Goal: Information Seeking & Learning: Learn about a topic

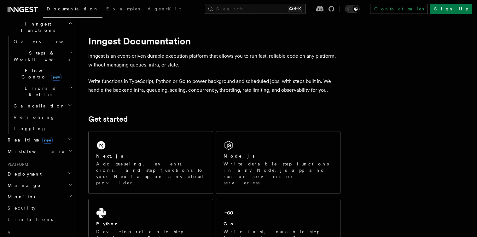
scroll to position [214, 0]
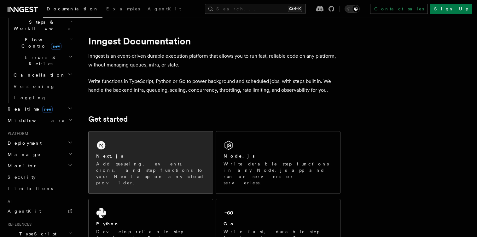
click at [102, 153] on h2 "Next.js" at bounding box center [109, 156] width 27 height 6
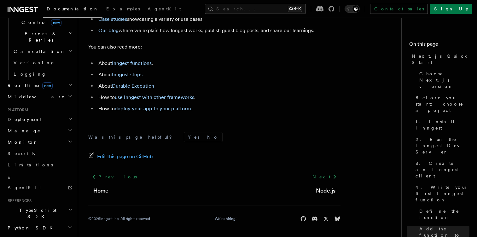
scroll to position [237, 0]
click at [34, 183] on link "AgentKit" at bounding box center [39, 188] width 69 height 11
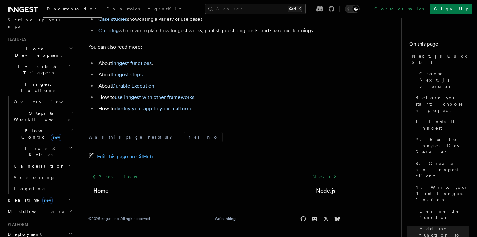
scroll to position [47, 0]
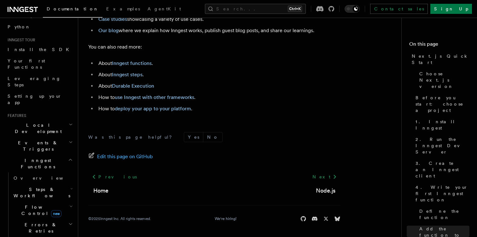
click at [71, 188] on icon "button" at bounding box center [72, 188] width 2 height 1
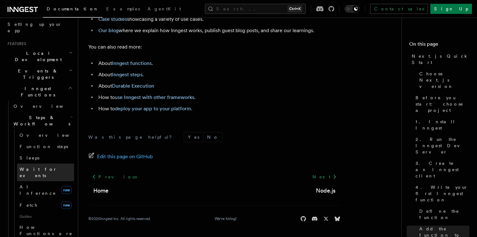
scroll to position [123, 0]
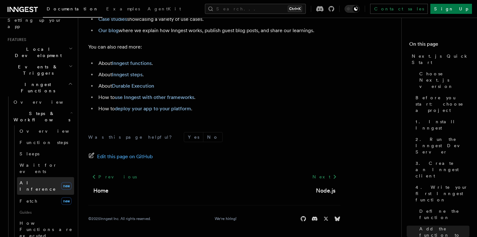
click at [44, 177] on link "AI Inference new" at bounding box center [45, 186] width 57 height 18
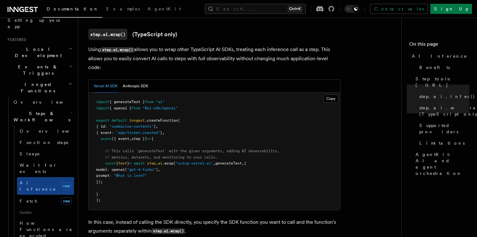
scroll to position [637, 0]
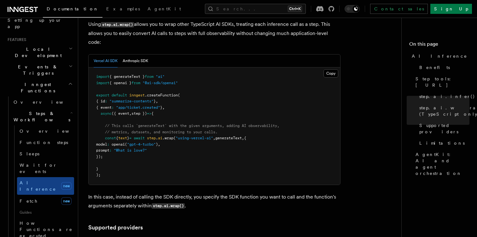
drag, startPoint x: 106, startPoint y: 82, endPoint x: 129, endPoint y: 130, distance: 53.7
click at [129, 130] on pre "import { generateText } from "ai" import { openai } from "@ai-sdk/openai" expor…" at bounding box center [214, 125] width 251 height 117
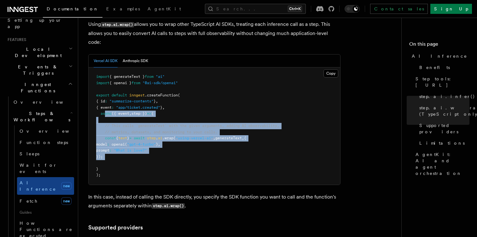
click at [129, 130] on pre "import { generateText } from "ai" import { openai } from "@ai-sdk/openai" expor…" at bounding box center [214, 125] width 251 height 117
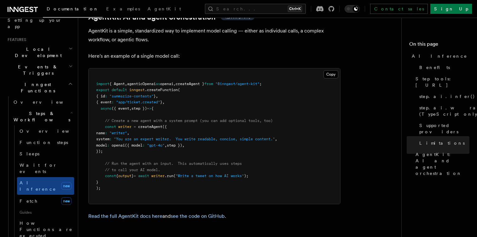
scroll to position [1867, 0]
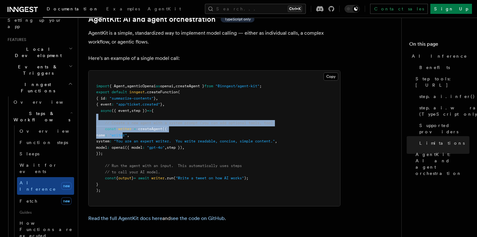
drag, startPoint x: 112, startPoint y: 85, endPoint x: 139, endPoint y: 118, distance: 42.4
click at [139, 118] on pre "import { Agent , agenticOpenai as openai , createAgent } from "@inngest/agent-k…" at bounding box center [214, 138] width 251 height 135
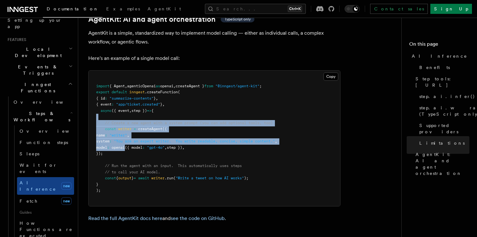
click at [139, 145] on span "({ model" at bounding box center [134, 147] width 18 height 4
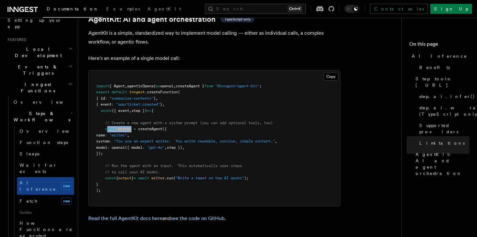
drag, startPoint x: 108, startPoint y: 101, endPoint x: 144, endPoint y: 100, distance: 36.2
click at [144, 127] on span "const writer = createAgent ({" at bounding box center [131, 129] width 71 height 4
click at [144, 127] on span "createAgent" at bounding box center [150, 129] width 24 height 4
drag, startPoint x: 131, startPoint y: 107, endPoint x: 155, endPoint y: 112, distance: 24.6
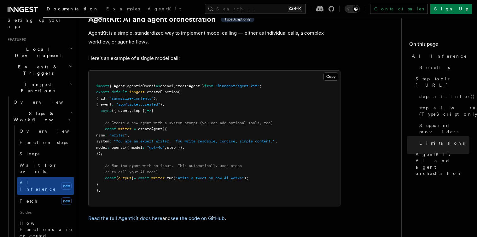
click at [155, 112] on code "import { Agent , agenticOpenai as openai , createAgent } from "@inngest/agent-k…" at bounding box center [186, 138] width 181 height 109
click at [191, 139] on span ""You are an expert writer. You write readable, concise, simple content."" at bounding box center [194, 141] width 161 height 4
drag, startPoint x: 191, startPoint y: 111, endPoint x: 230, endPoint y: 113, distance: 38.8
click at [230, 139] on span ""You are an expert writer. You write readable, concise, simple content."" at bounding box center [194, 141] width 161 height 4
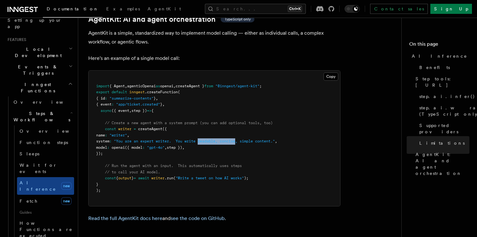
drag, startPoint x: 230, startPoint y: 113, endPoint x: 248, endPoint y: 113, distance: 17.6
click at [248, 139] on span ""You are an expert writer. You write readable, concise, simple content."" at bounding box center [194, 141] width 161 height 4
click at [267, 114] on pre "import { Agent , agenticOpenai as openai , createAgent } from "@inngest/agent-k…" at bounding box center [214, 138] width 251 height 135
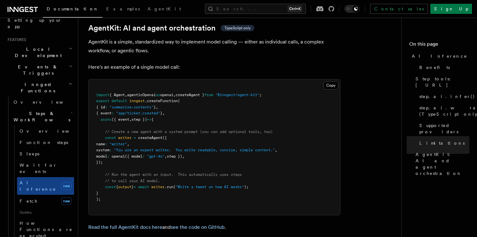
click at [123, 138] on pre "import { Agent , agenticOpenai as openai , createAgent } from "@inngest/agent-k…" at bounding box center [214, 146] width 251 height 135
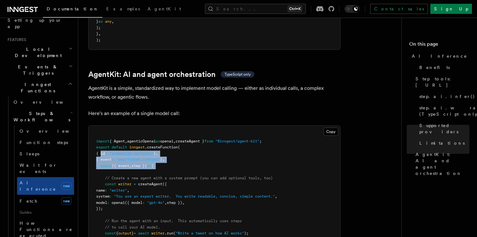
drag, startPoint x: 102, startPoint y: 125, endPoint x: 126, endPoint y: 141, distance: 28.8
click at [126, 141] on pre "import { Agent , agenticOpenai as openai , createAgent } from "@inngest/agent-k…" at bounding box center [214, 193] width 251 height 135
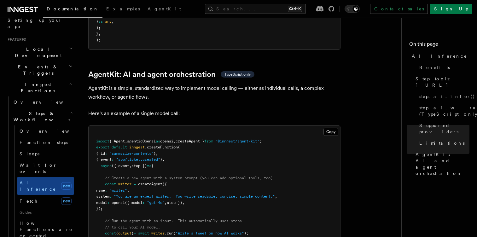
scroll to position [1831, 0]
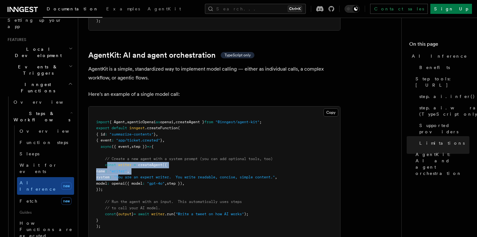
drag, startPoint x: 108, startPoint y: 137, endPoint x: 131, endPoint y: 157, distance: 30.6
click at [131, 157] on pre "import { Agent , agenticOpenai as openai , createAgent } from "@inngest/agent-k…" at bounding box center [214, 173] width 251 height 135
click at [138, 212] on span at bounding box center [137, 214] width 2 height 4
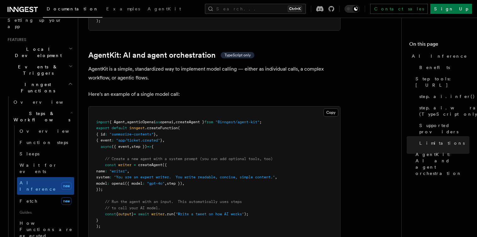
click at [164, 212] on span "writer" at bounding box center [157, 214] width 13 height 4
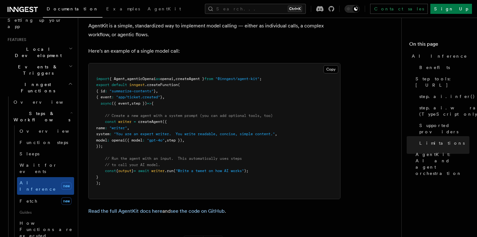
scroll to position [1876, 0]
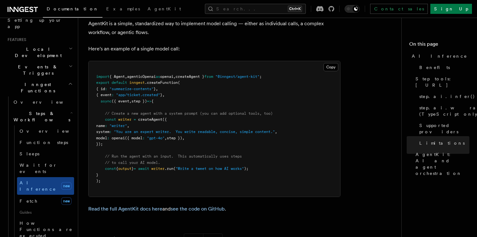
click at [195, 142] on pre "import { Agent , agenticOpenai as openai , createAgent } from "@inngest/agent-k…" at bounding box center [214, 128] width 251 height 135
click at [164, 166] on span "writer" at bounding box center [157, 168] width 13 height 4
click at [126, 76] on pre "import { Agent , agenticOpenai as openai , createAgent } from "@inngest/agent-k…" at bounding box center [214, 128] width 251 height 135
click at [157, 129] on pre "import { Agent , agenticOpenai as openai , createAgent } from "@inngest/agent-k…" at bounding box center [214, 128] width 251 height 135
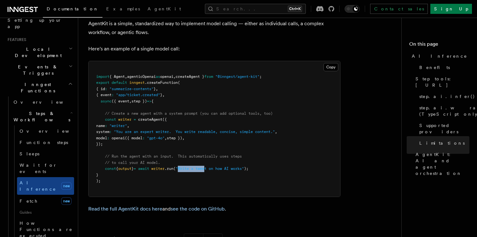
drag, startPoint x: 189, startPoint y: 138, endPoint x: 222, endPoint y: 140, distance: 33.8
click at [222, 166] on span ""Write a tweet on how AI works"" at bounding box center [209, 168] width 68 height 4
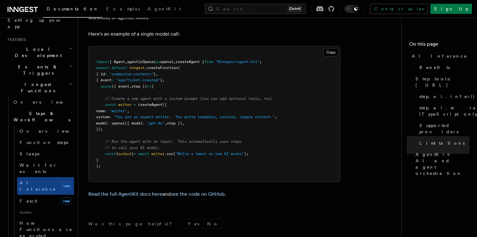
scroll to position [1893, 0]
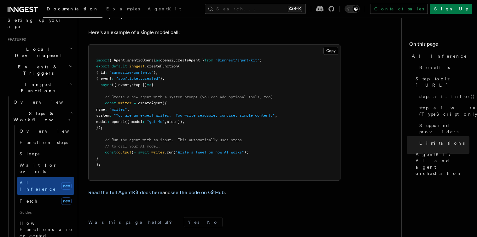
click at [128, 76] on span ""app/ticket.created"" at bounding box center [138, 78] width 44 height 4
click at [137, 70] on pre "import { Agent , agenticOpenai as openai , createAgent } from "@inngest/agent-k…" at bounding box center [214, 112] width 251 height 135
drag, startPoint x: 114, startPoint y: 99, endPoint x: 148, endPoint y: 118, distance: 38.8
click at [148, 118] on pre "import { Agent , agenticOpenai as openai , createAgent } from "@inngest/agent-k…" at bounding box center [214, 112] width 251 height 135
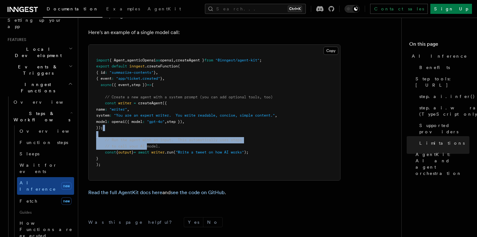
click at [148, 118] on pre "import { Agent , agenticOpenai as openai , createAgent } from "@inngest/agent-k…" at bounding box center [214, 112] width 251 height 135
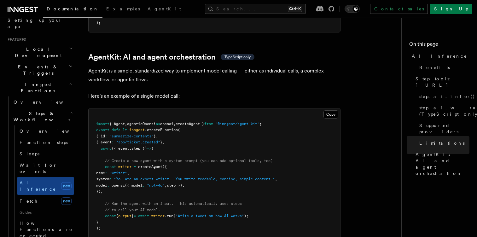
scroll to position [1821, 0]
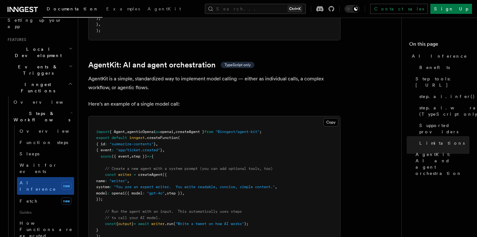
click at [154, 135] on span ".createFunction" at bounding box center [161, 137] width 33 height 4
click at [136, 135] on span "inngest" at bounding box center [136, 137] width 15 height 4
